Goal: Task Accomplishment & Management: Use online tool/utility

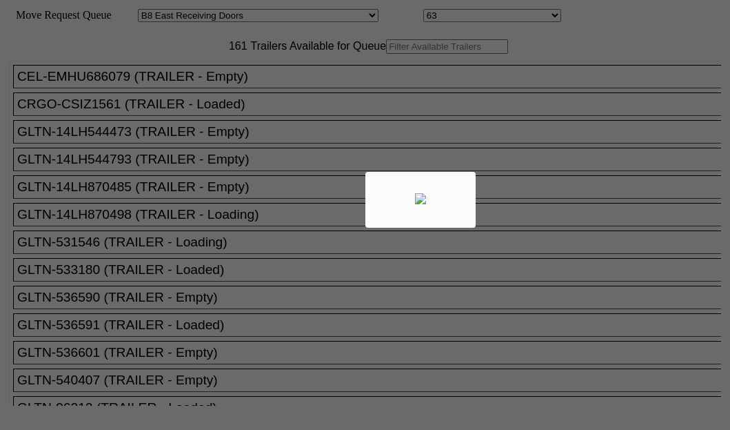
select select "536"
select select "8231"
click at [212, 88] on div at bounding box center [365, 215] width 730 height 430
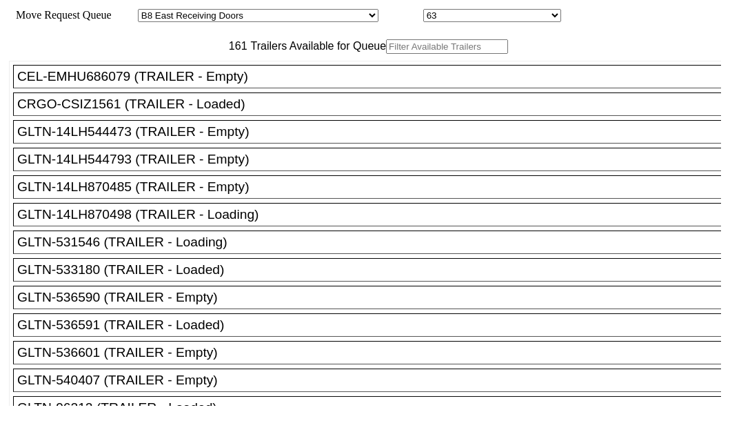
click at [386, 54] on input "text" at bounding box center [447, 46] width 122 height 14
paste input "UETU7313676"
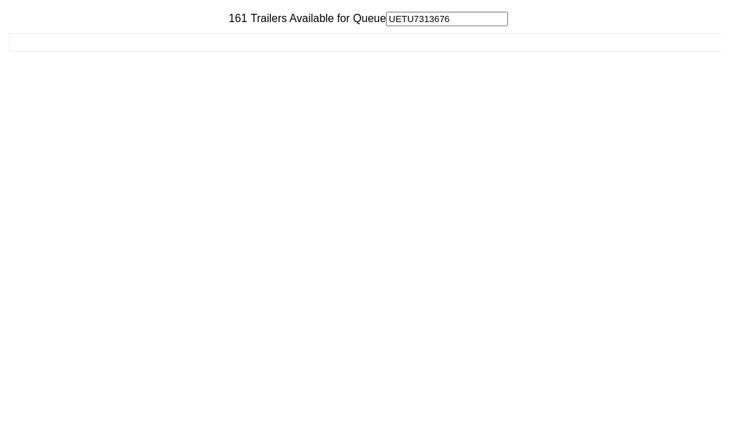
scroll to position [55, 0]
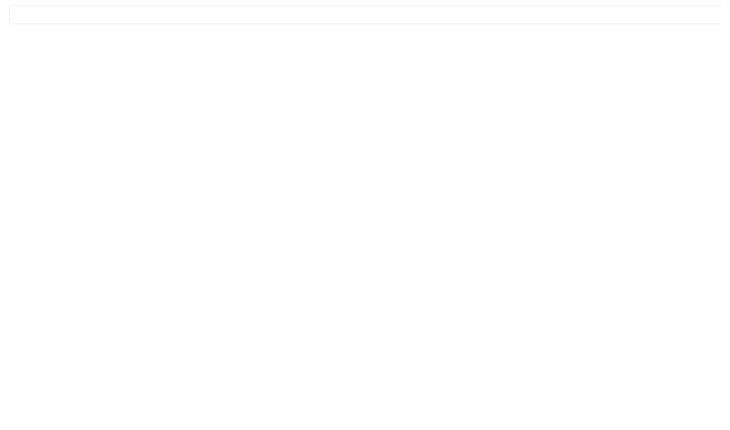
type input "UETU7313676"
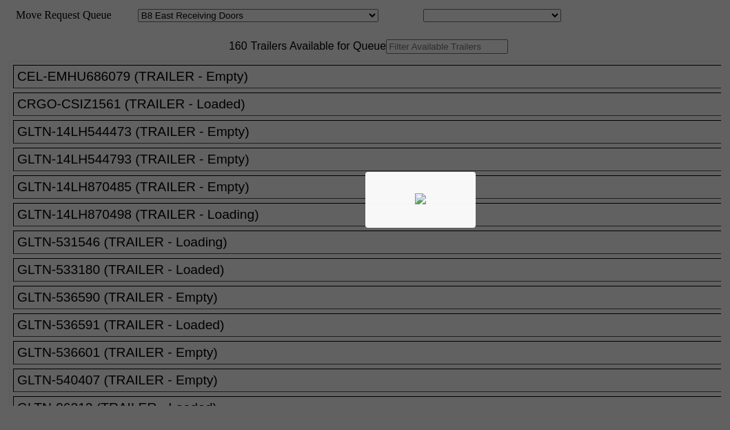
select select "536"
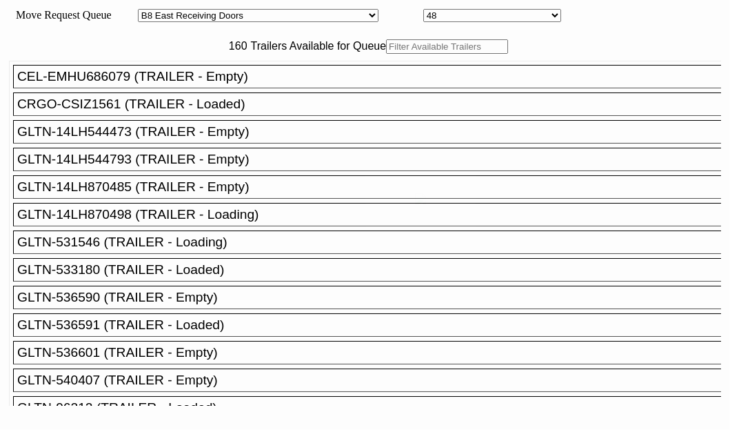
click at [200, 90] on body "Move Request Queue Area Started San Pedro Lost San Pedro Appt San Pedro B4 West…" at bounding box center [365, 233] width 719 height 454
click at [200, 90] on div at bounding box center [365, 215] width 730 height 430
click at [386, 54] on input "text" at bounding box center [447, 46] width 122 height 14
paste input "UETU7313626"
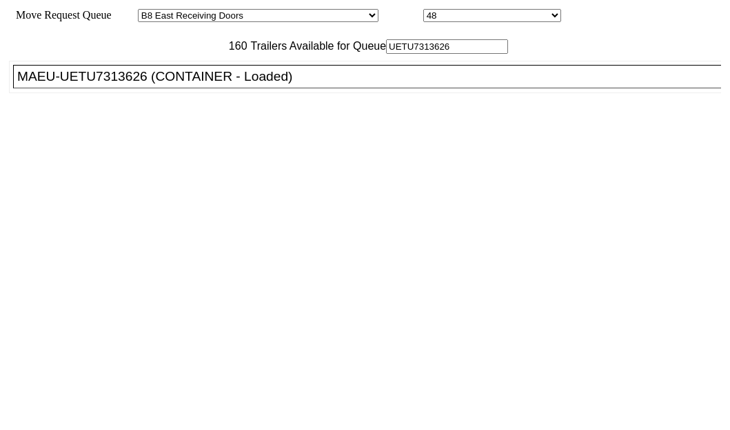
type input "UETU7313626"
click at [88, 84] on div "MAEU-UETU7313626 (CONTAINER - Loaded)" at bounding box center [373, 76] width 712 height 15
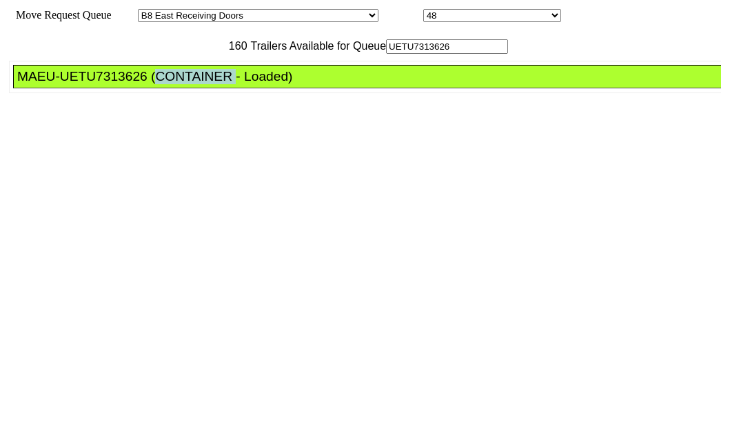
drag, startPoint x: 88, startPoint y: 150, endPoint x: 613, endPoint y: 281, distance: 541.4
click at [97, 84] on div "MAEU-UETU7313626 (CONTAINER - Loaded)" at bounding box center [373, 76] width 712 height 15
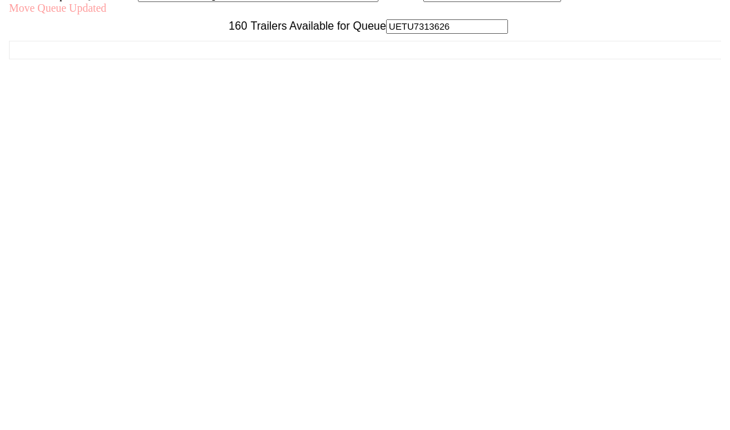
scroll to position [55, 0]
